Goal: Task Accomplishment & Management: Complete application form

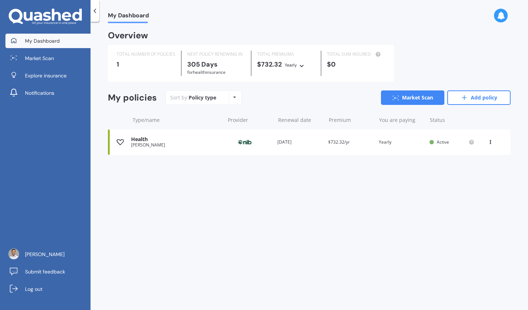
click at [361, 144] on div "Premium $732.32/yr" at bounding box center [350, 142] width 45 height 7
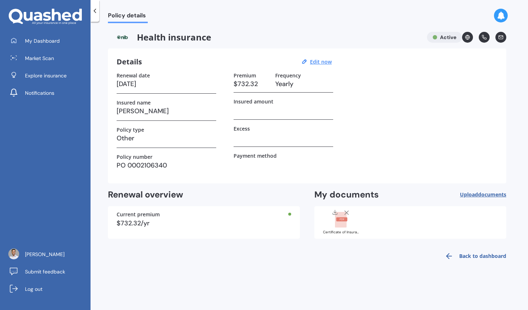
click at [121, 38] on img at bounding box center [122, 37] width 29 height 11
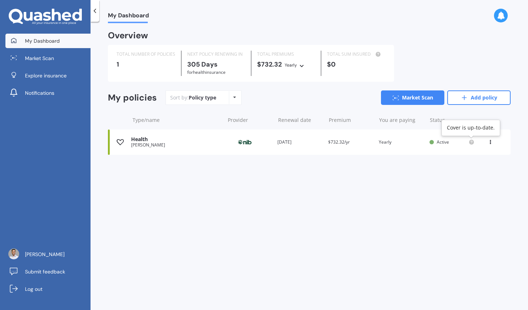
click at [471, 141] on circle at bounding box center [471, 142] width 5 height 5
click at [475, 104] on link "Add policy" at bounding box center [478, 98] width 63 height 14
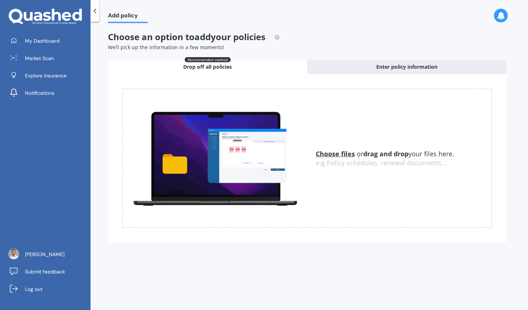
click at [371, 58] on div "Choose an option to add your policies We’ll pick up the information in a few mo…" at bounding box center [307, 141] width 398 height 219
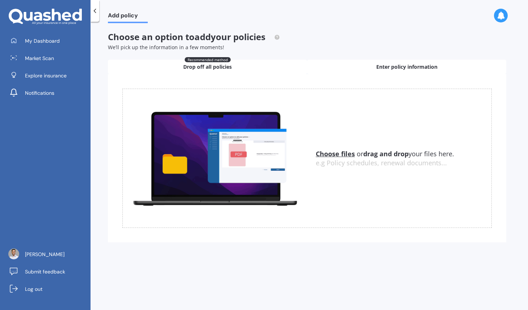
click at [367, 66] on div "Enter policy information" at bounding box center [406, 67] width 199 height 14
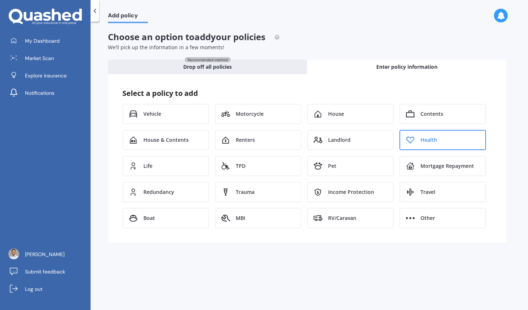
click at [430, 143] on span "Health" at bounding box center [428, 139] width 17 height 7
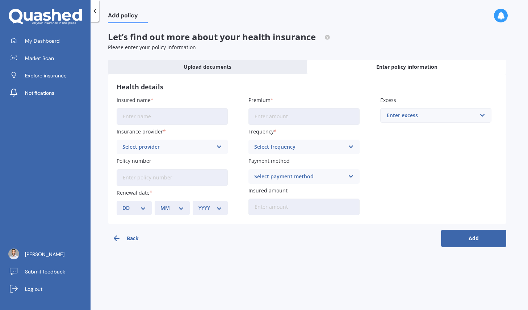
click at [195, 137] on div "Insurance provider Select provider AA AIA AMP ASB Accuro BNZ Other Partners Lif…" at bounding box center [172, 141] width 111 height 26
click at [190, 145] on div "Select provider" at bounding box center [167, 147] width 90 height 8
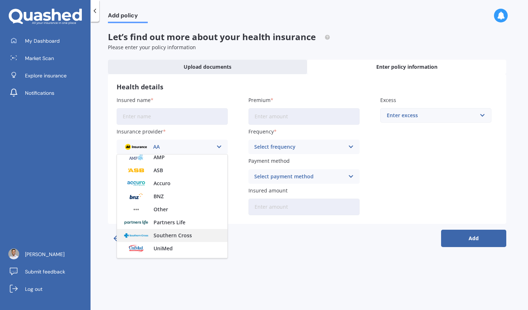
scroll to position [30, 0]
click at [170, 213] on div "Other" at bounding box center [172, 208] width 110 height 13
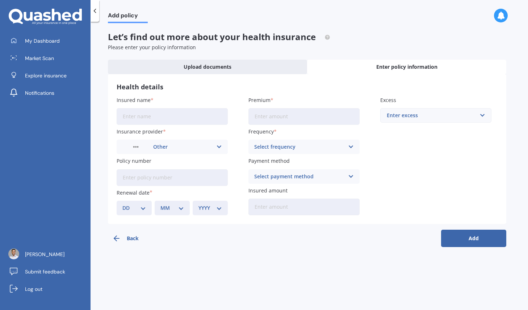
click at [304, 143] on div "Select frequency" at bounding box center [299, 147] width 90 height 8
click at [163, 182] on input "Policy number" at bounding box center [172, 177] width 111 height 17
click at [284, 177] on div "Select payment method" at bounding box center [299, 177] width 90 height 8
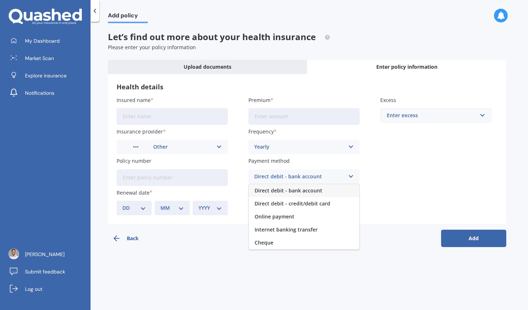
click at [393, 178] on div "Insured name Insurance provider Other AA AIA AMP ASB Accuro BNZ Other Partners …" at bounding box center [307, 155] width 381 height 119
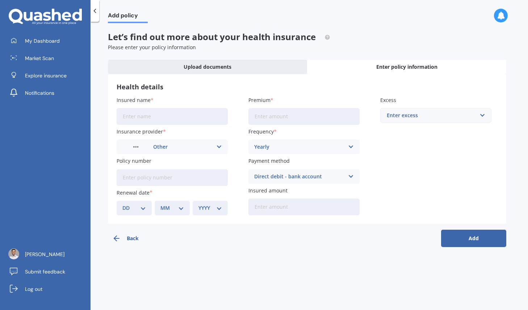
click at [279, 211] on input "Insured amount" at bounding box center [303, 207] width 111 height 17
click at [412, 122] on input "text" at bounding box center [433, 116] width 105 height 14
click at [371, 199] on div "Insured name Insurance provider Other AA AIA AMP ASB Accuro BNZ Other Partners …" at bounding box center [307, 155] width 381 height 119
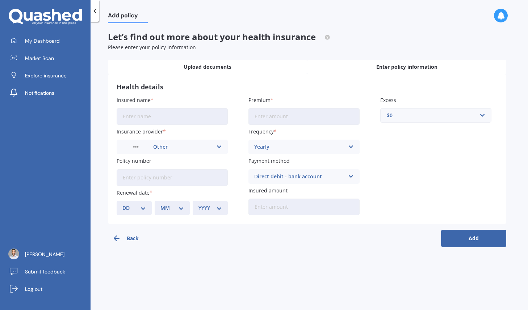
click at [167, 74] on div "Upload documents" at bounding box center [207, 67] width 199 height 14
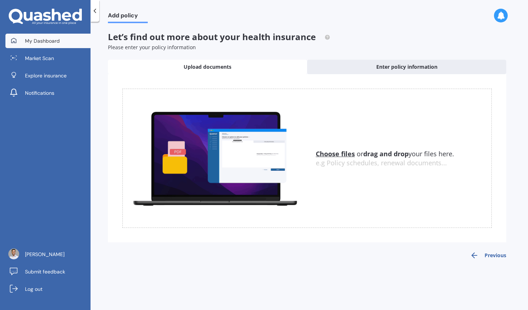
click at [56, 47] on link "My Dashboard" at bounding box center [47, 41] width 85 height 14
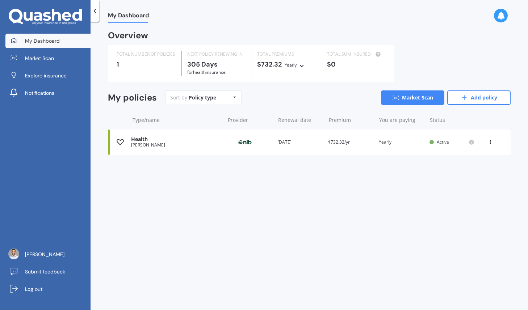
click at [217, 140] on div "Health" at bounding box center [176, 139] width 90 height 6
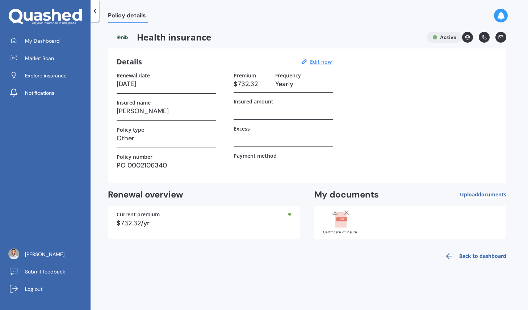
click at [224, 219] on div "Current premium $732.32/yr" at bounding box center [204, 222] width 192 height 33
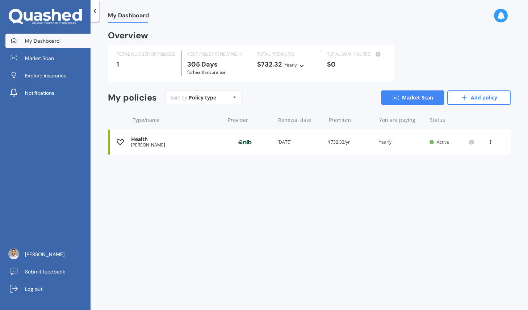
click at [211, 105] on div "Sort by: Policy type Policy type Alphabetical Date added Renewing next" at bounding box center [203, 98] width 76 height 14
